Goal: Check status: Check status

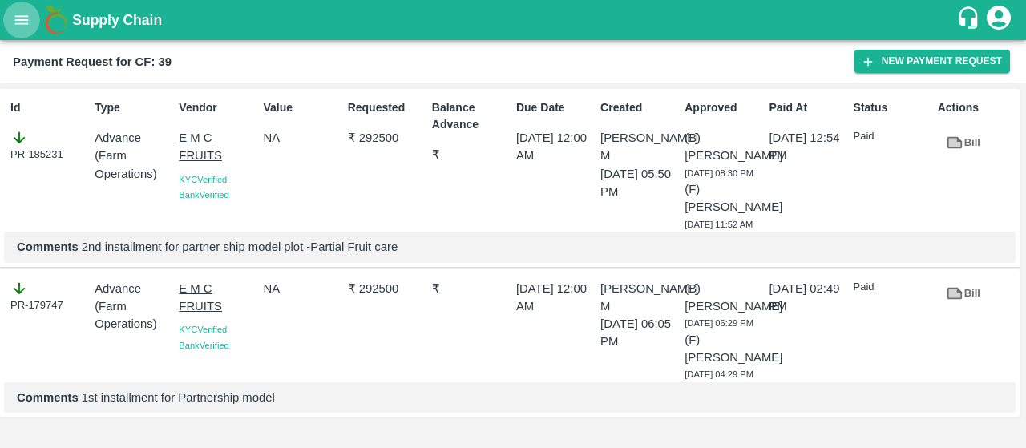
click at [5, 14] on button "open drawer" at bounding box center [21, 20] width 37 height 37
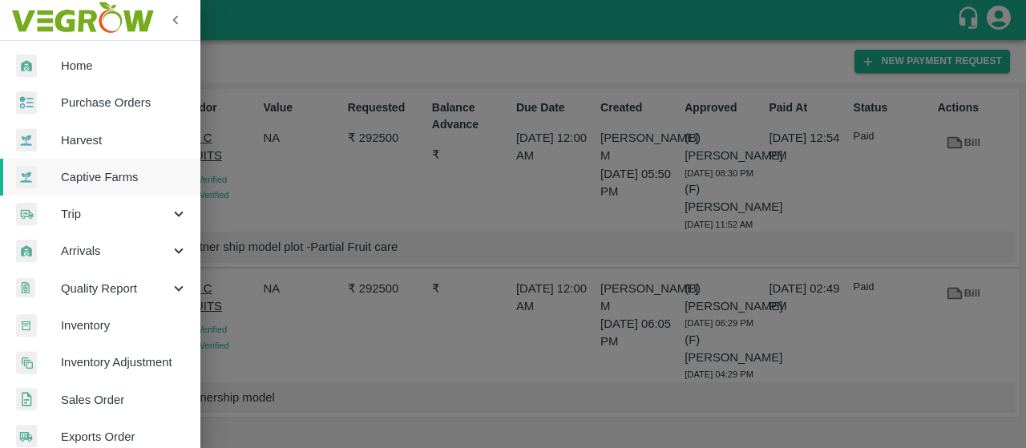
scroll to position [465, 0]
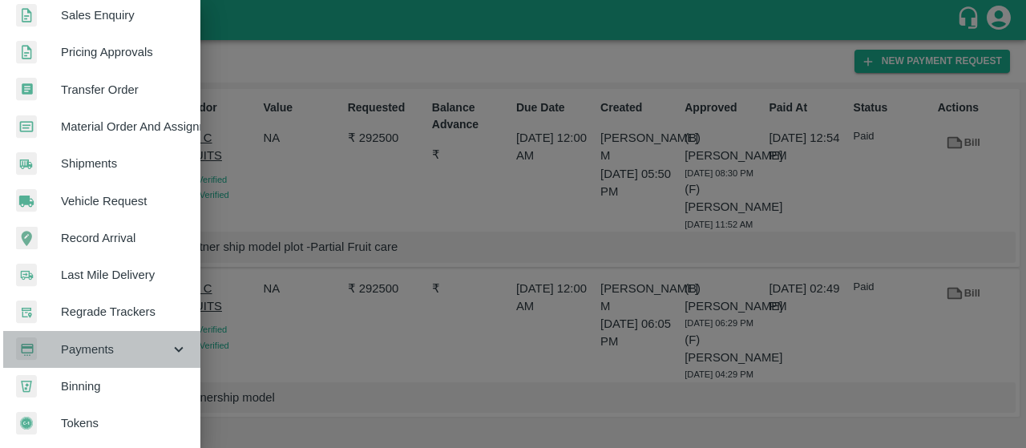
click at [112, 341] on span "Payments" at bounding box center [115, 350] width 109 height 18
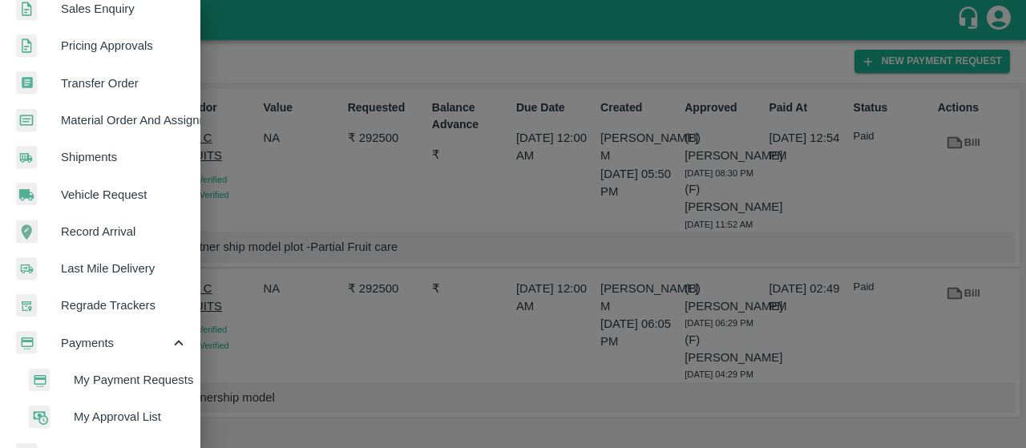
click at [109, 384] on span "My Payment Requests" at bounding box center [131, 380] width 114 height 18
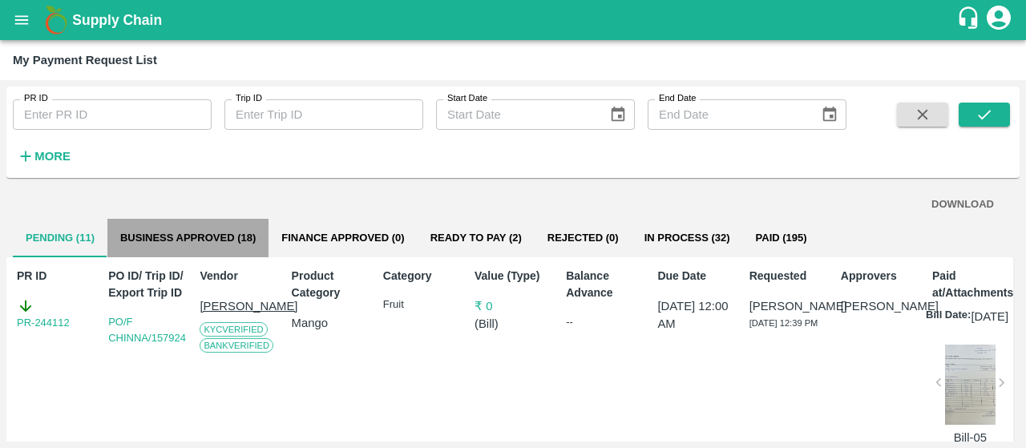
click at [180, 243] on button "Business Approved (18)" at bounding box center [187, 238] width 161 height 38
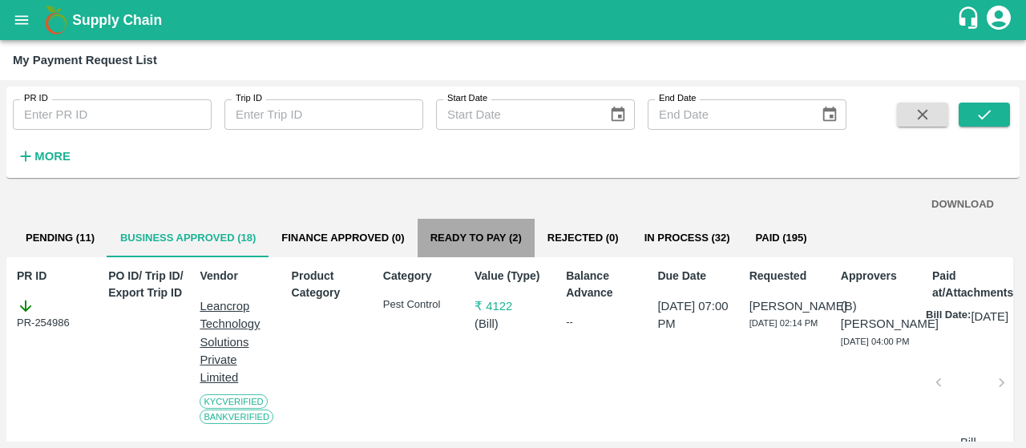
click at [437, 235] on button "Ready To Pay (2)" at bounding box center [475, 238] width 117 height 38
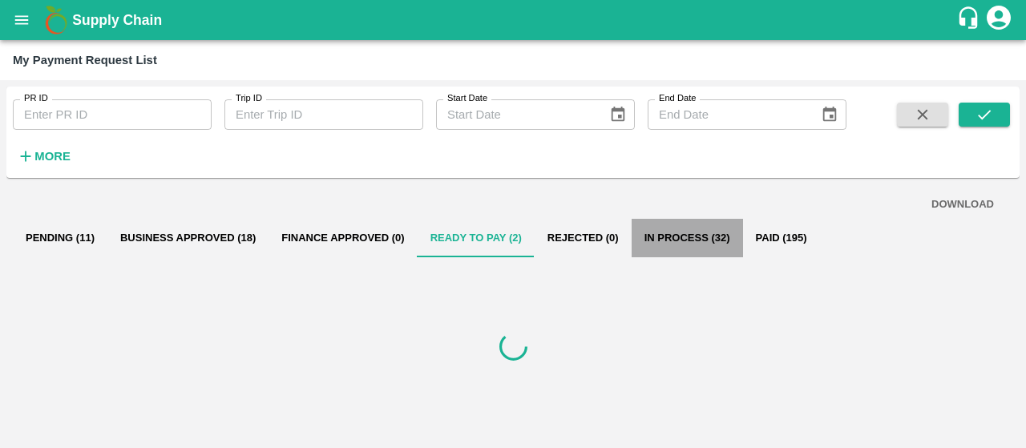
click at [687, 235] on button "In Process (32)" at bounding box center [686, 238] width 111 height 38
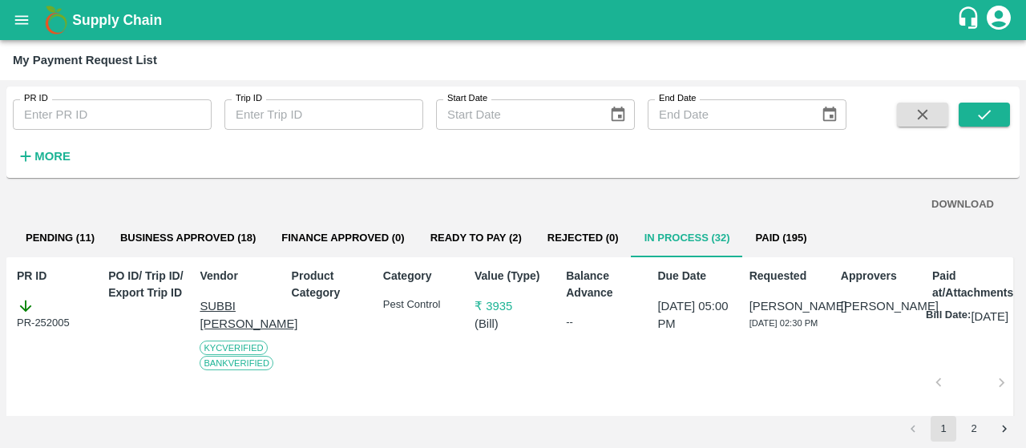
click at [18, 20] on icon "open drawer" at bounding box center [22, 19] width 14 height 9
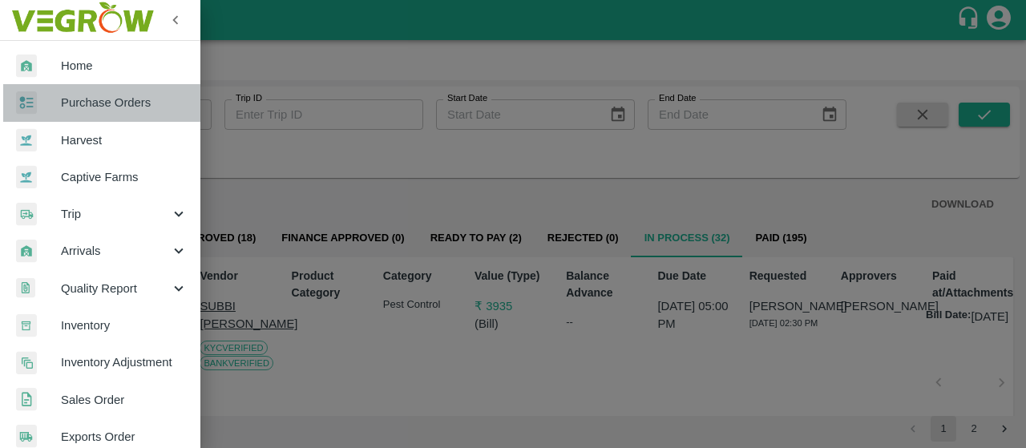
click at [119, 111] on span "Purchase Orders" at bounding box center [124, 103] width 127 height 18
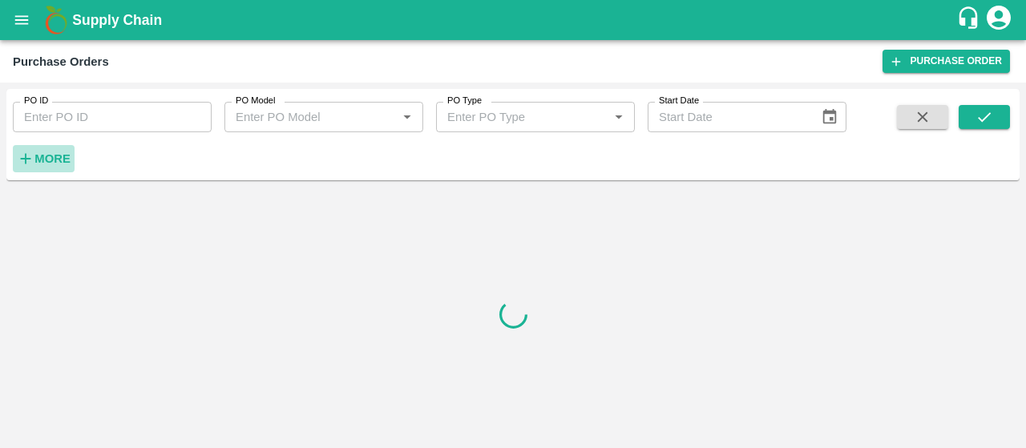
click at [38, 157] on strong "More" at bounding box center [52, 158] width 36 height 13
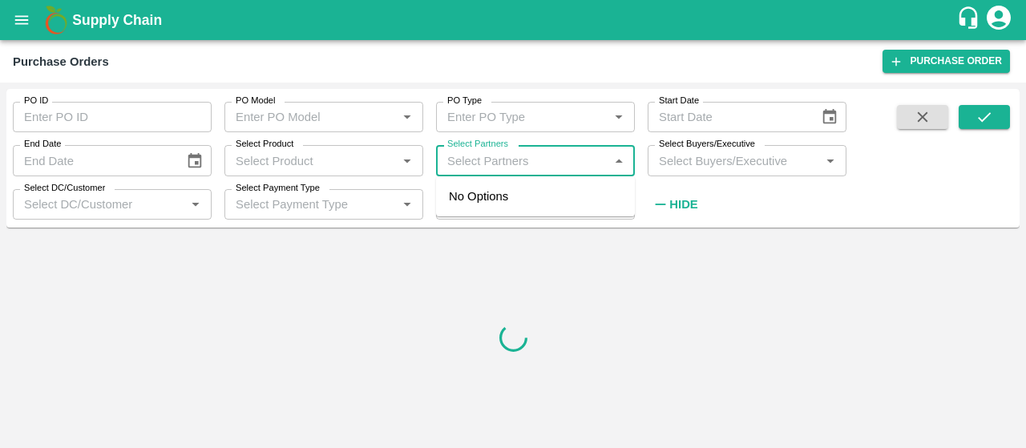
click at [465, 164] on input "Select Partners" at bounding box center [522, 160] width 163 height 21
paste input "Safal Fruit Supplier"
type input "Safal Fruit Supplier"
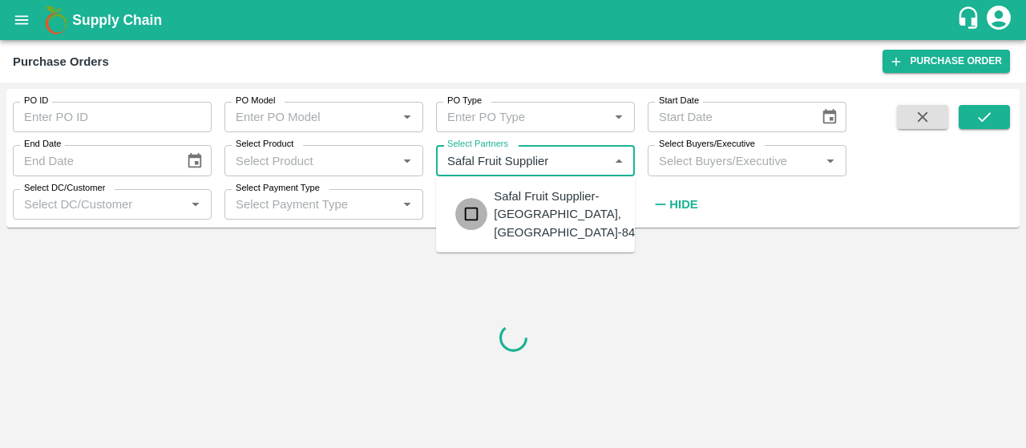
click at [468, 211] on input "checkbox" at bounding box center [471, 214] width 32 height 32
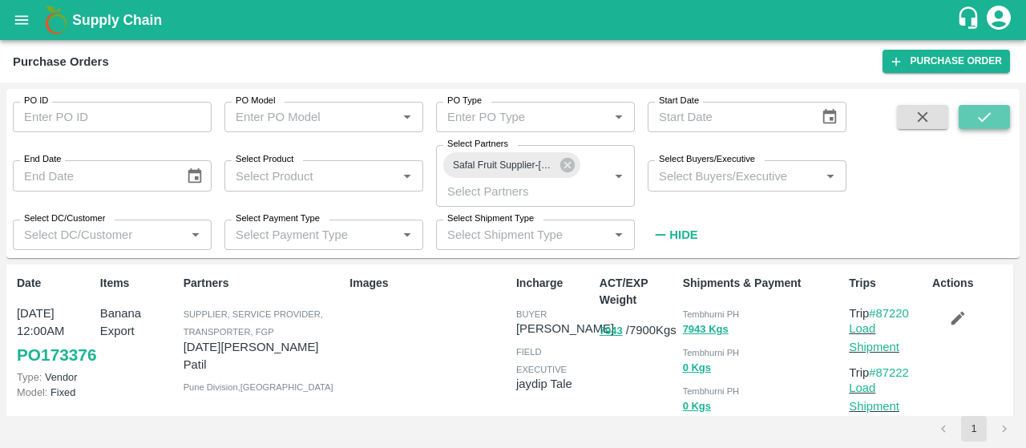
click at [977, 114] on icon "submit" at bounding box center [984, 117] width 18 height 18
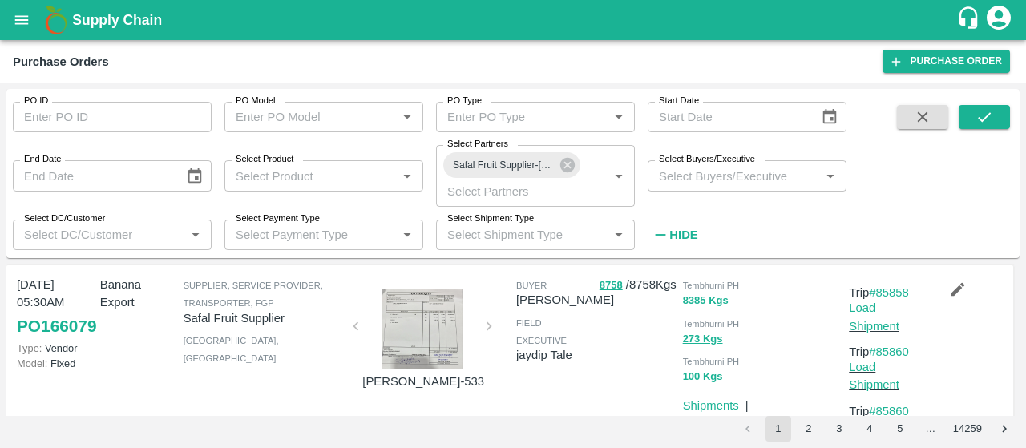
scroll to position [1903, 0]
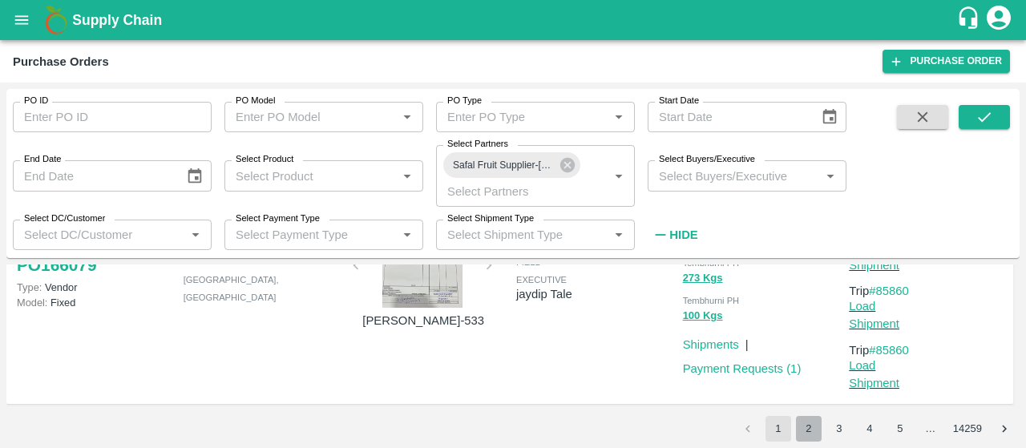
click at [809, 429] on button "2" at bounding box center [809, 429] width 26 height 26
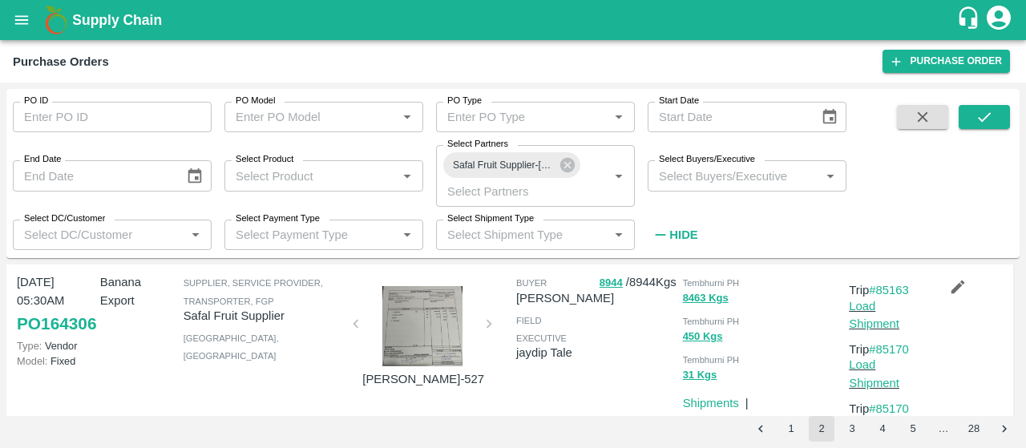
scroll to position [429, 0]
click at [22, 337] on link "PO 164306" at bounding box center [56, 322] width 79 height 29
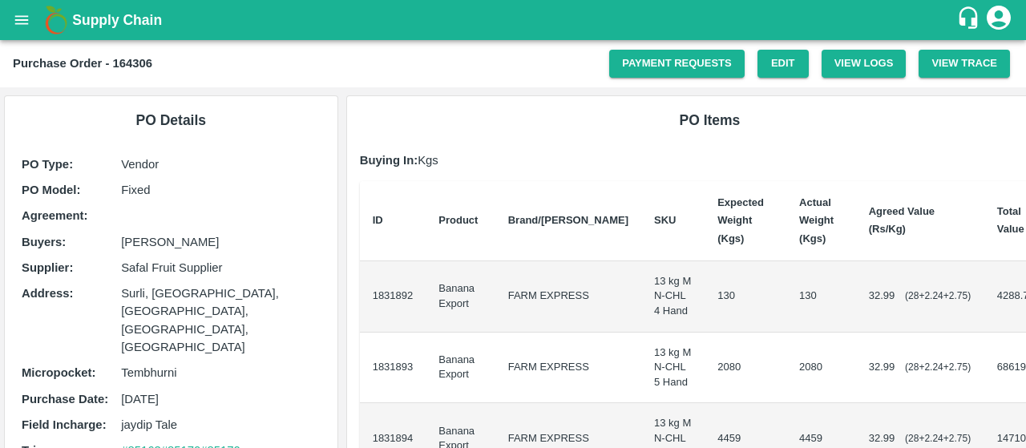
click at [132, 65] on b "Purchase Order - 164306" at bounding box center [82, 63] width 139 height 13
copy b "164306"
click at [869, 216] on b "Agreed Value (Rs/Kg)" at bounding box center [902, 220] width 66 height 30
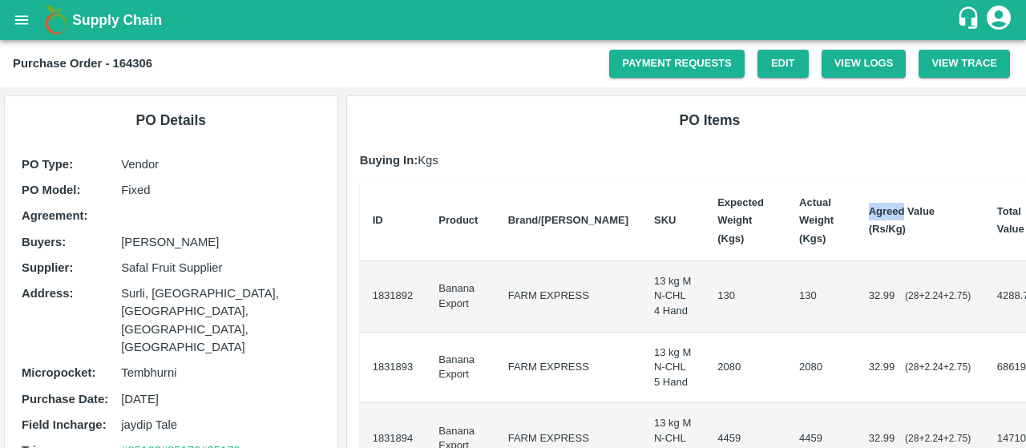
click at [869, 216] on b "Agreed Value (Rs/Kg)" at bounding box center [902, 220] width 66 height 30
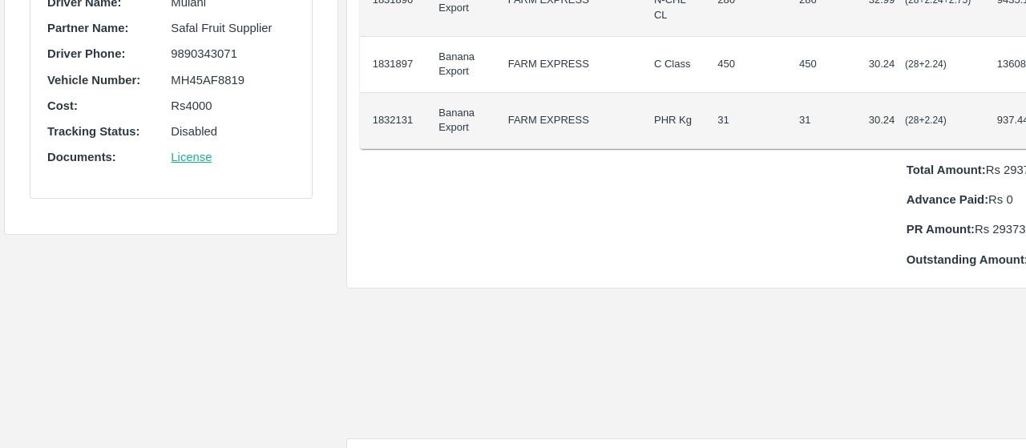
scroll to position [580, 10]
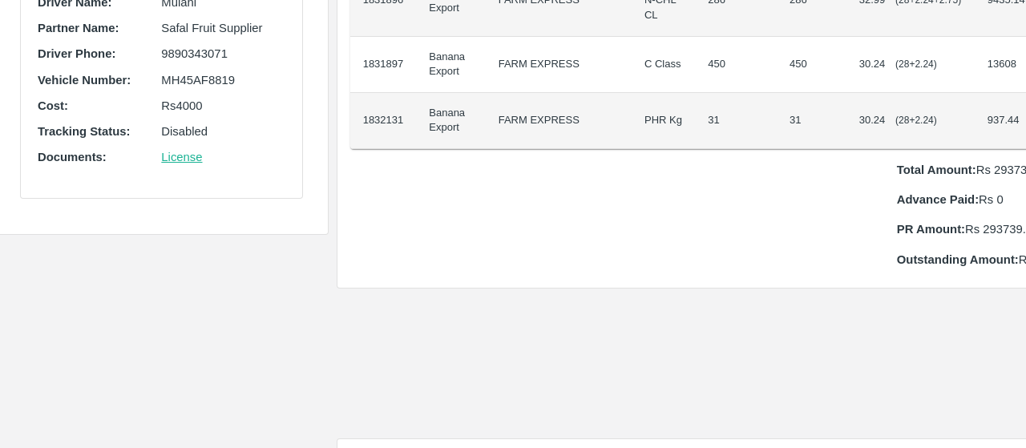
click at [973, 169] on p "Total Amount: Rs 293739.81" at bounding box center [973, 170] width 153 height 18
copy p "293739.81"
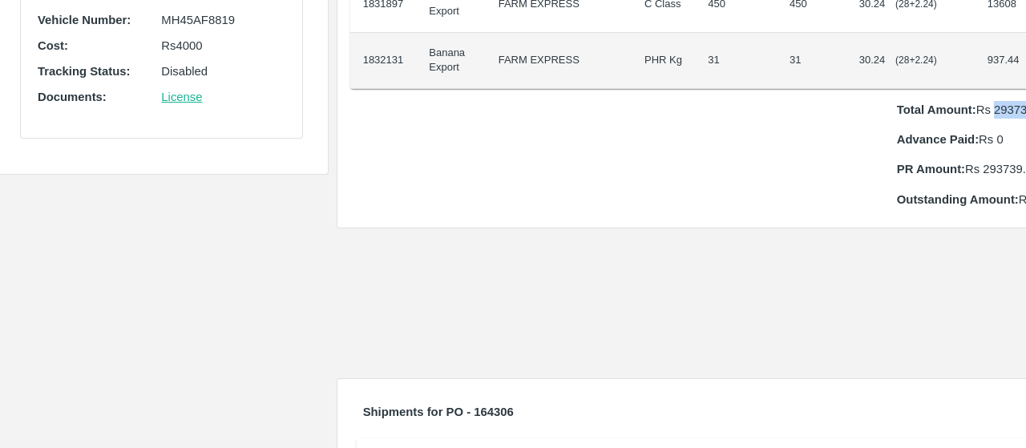
scroll to position [641, 10]
click at [897, 103] on b "Total Amount:" at bounding box center [936, 109] width 79 height 13
drag, startPoint x: 849, startPoint y: 105, endPoint x: 924, endPoint y: 108, distance: 74.6
click at [924, 108] on b "Total Amount:" at bounding box center [936, 109] width 79 height 13
copy b "Total Amount"
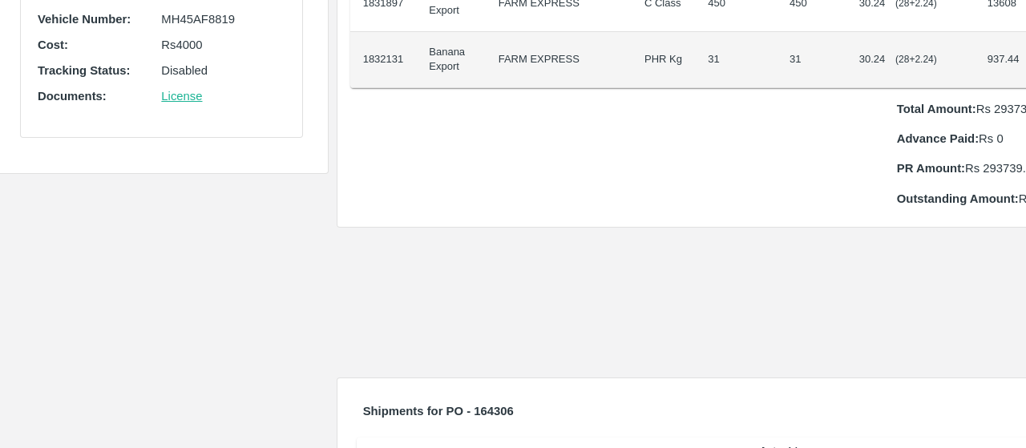
click at [963, 104] on p "Total Amount: Rs 293739.81" at bounding box center [973, 109] width 153 height 18
copy p "293739.81"
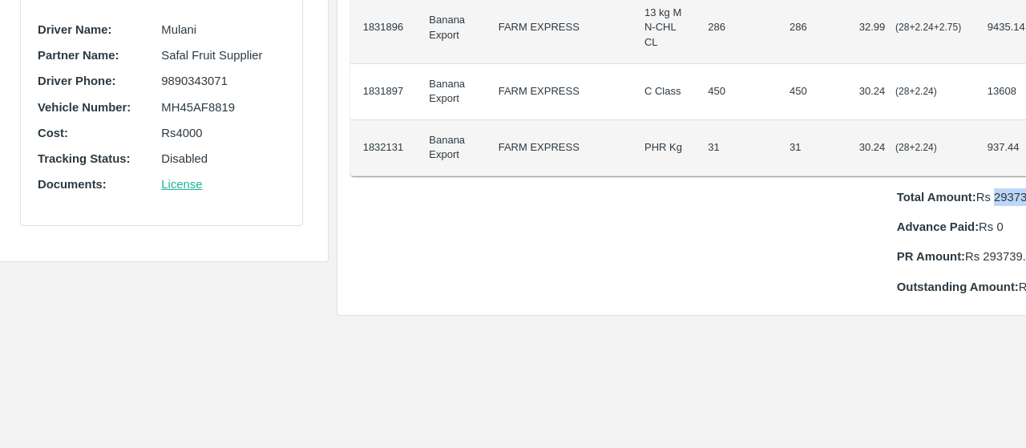
scroll to position [174, 10]
